Goal: Information Seeking & Learning: Learn about a topic

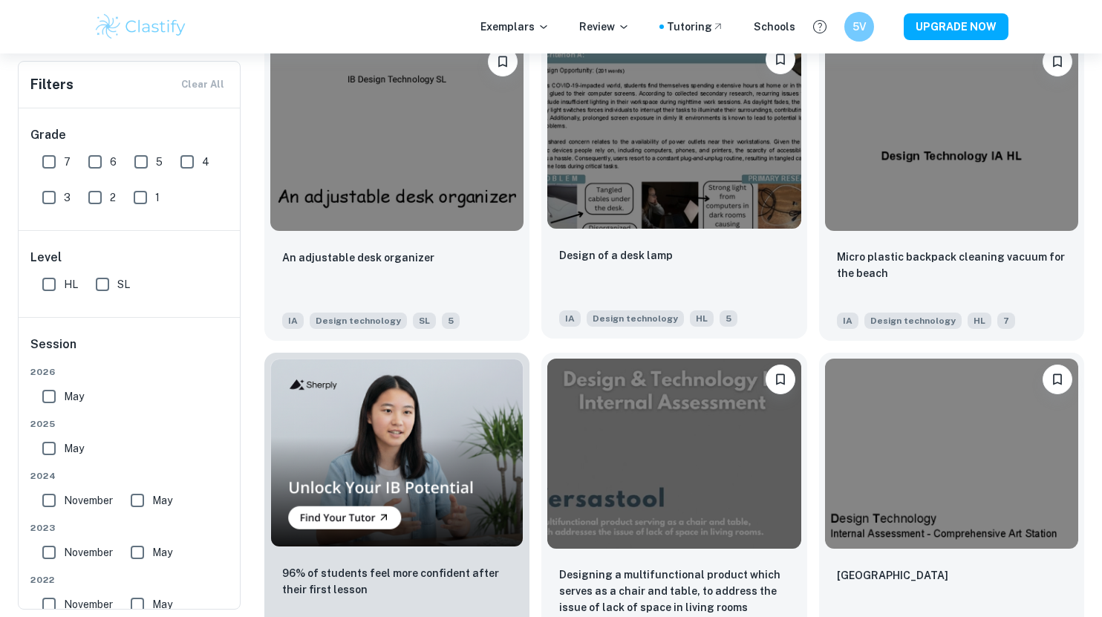
scroll to position [669, 0]
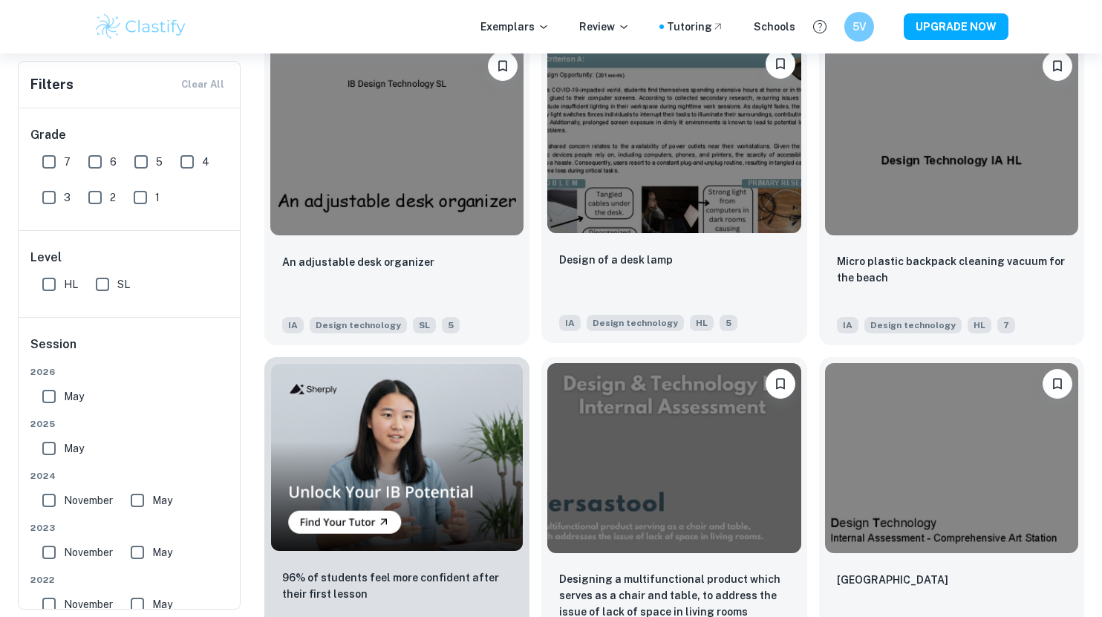
click at [690, 238] on div at bounding box center [673, 138] width 265 height 202
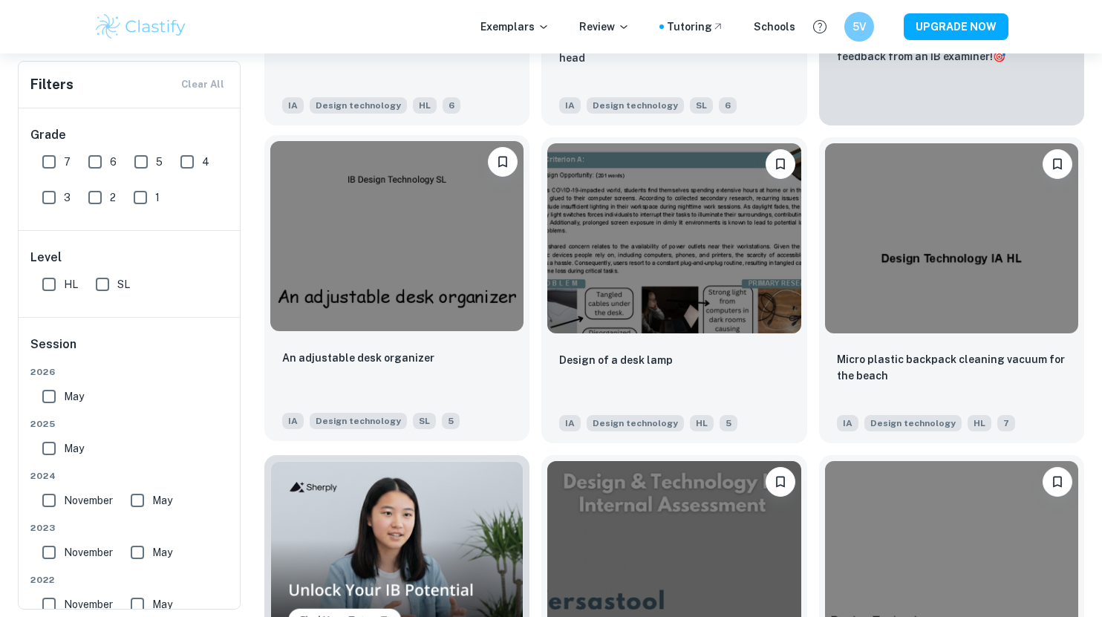
scroll to position [496, 0]
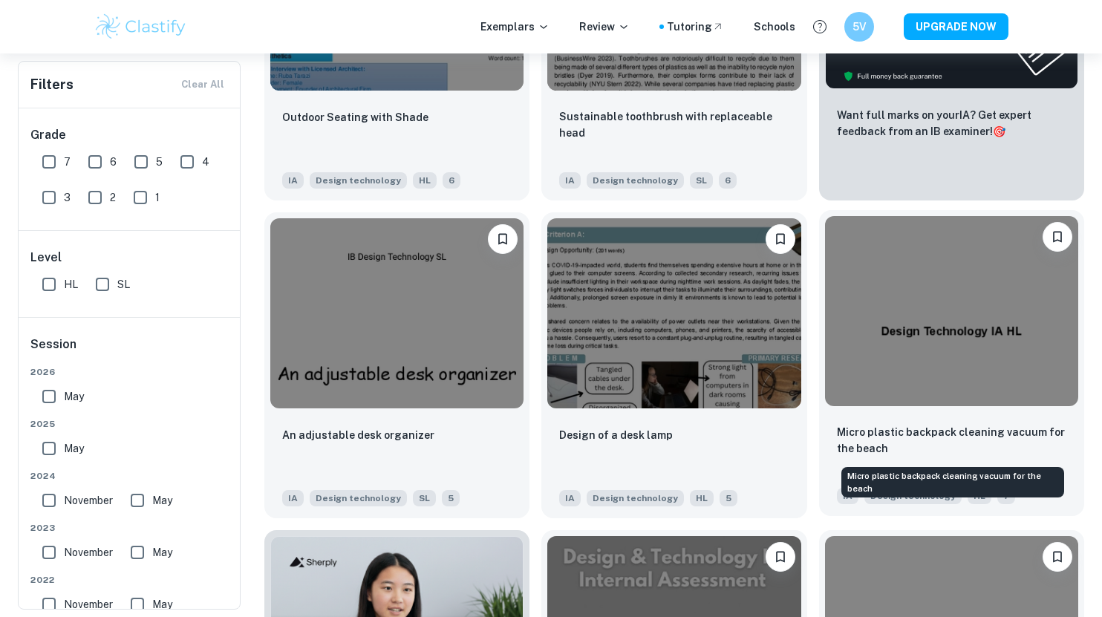
click at [907, 443] on p "Micro plastic backpack cleaning vacuum for the beach" at bounding box center [951, 440] width 229 height 33
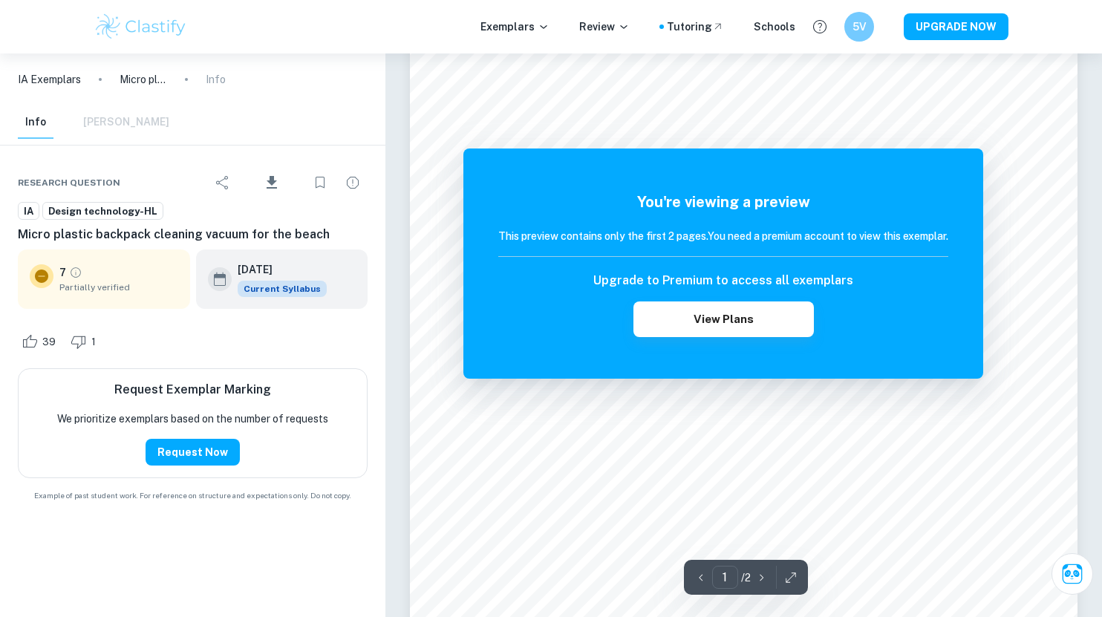
scroll to position [198, 0]
